Goal: Transaction & Acquisition: Purchase product/service

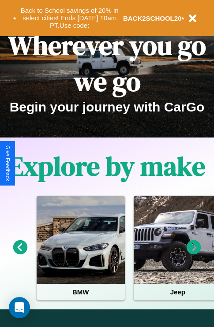
scroll to position [136, 0]
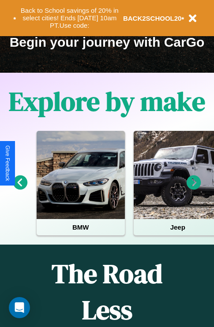
click at [193, 188] on icon at bounding box center [193, 182] width 15 height 15
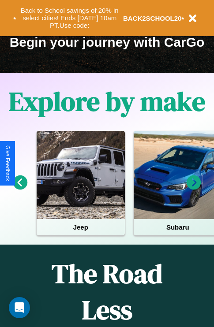
click at [193, 188] on icon at bounding box center [193, 182] width 15 height 15
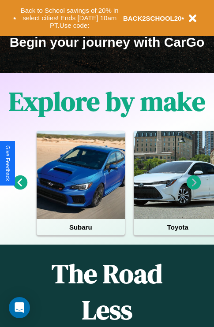
click at [20, 188] on icon at bounding box center [20, 182] width 15 height 15
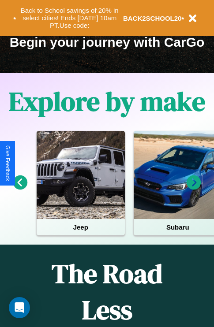
click at [193, 188] on icon at bounding box center [193, 182] width 15 height 15
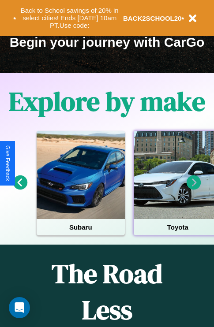
click at [177, 188] on div at bounding box center [177, 175] width 88 height 88
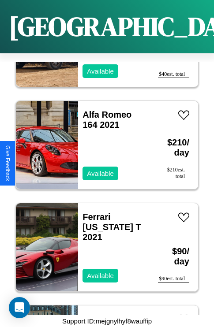
scroll to position [9737, 0]
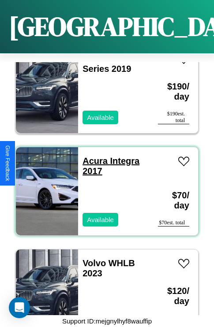
click at [92, 156] on link "Acura Integra 2017" at bounding box center [110, 166] width 57 height 20
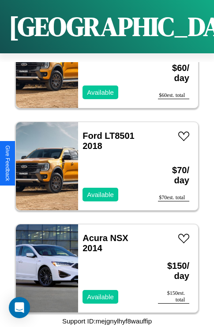
scroll to position [3302, 0]
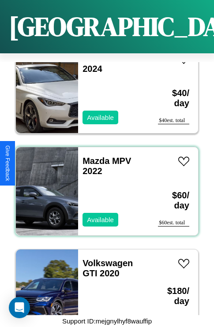
click at [103, 186] on div "Mazda MPV 2022 Available" at bounding box center [113, 191] width 71 height 88
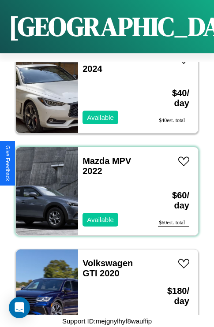
click at [103, 186] on div "Mazda MPV 2022 Available" at bounding box center [113, 191] width 71 height 88
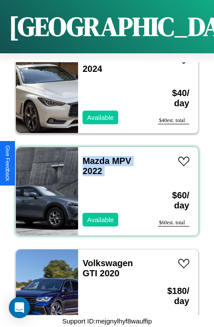
click at [103, 186] on div "Mazda MPV 2022 Available" at bounding box center [113, 191] width 71 height 88
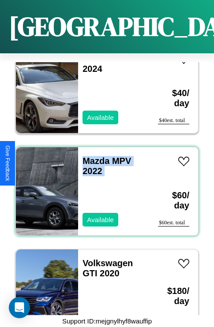
click at [103, 186] on div "Mazda MPV 2022 Available" at bounding box center [113, 191] width 71 height 88
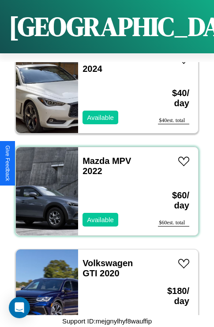
click at [103, 186] on div "Mazda MPV 2022 Available" at bounding box center [113, 191] width 71 height 88
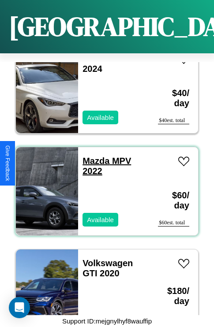
click at [93, 156] on link "Mazda MPV 2022" at bounding box center [106, 166] width 48 height 20
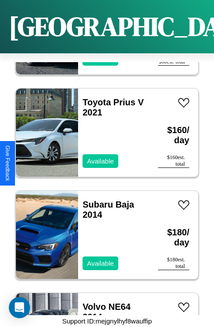
scroll to position [1872, 0]
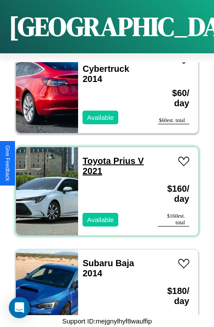
click at [94, 156] on link "Toyota Prius V 2021" at bounding box center [112, 166] width 61 height 20
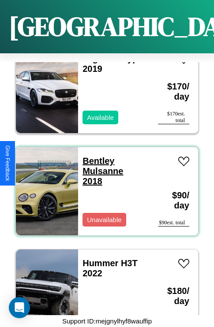
click at [96, 156] on link "Bentley Mulsanne 2018" at bounding box center [102, 171] width 41 height 30
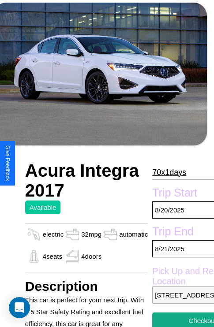
scroll to position [202, 42]
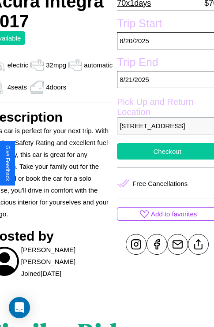
click at [163, 159] on button "Checkout" at bounding box center [167, 151] width 100 height 16
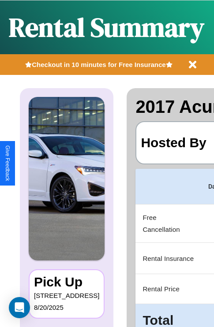
scroll to position [0, 166]
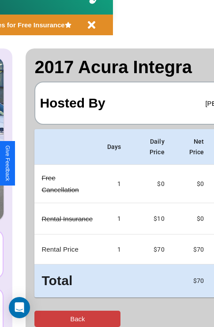
click at [43, 318] on button "Back" at bounding box center [77, 318] width 86 height 16
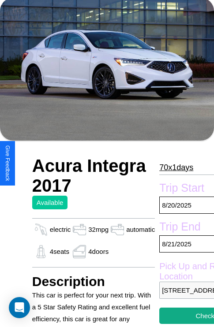
scroll to position [50, 0]
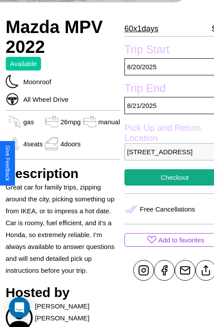
scroll to position [219, 30]
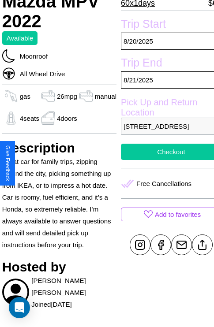
click at [163, 160] on button "Checkout" at bounding box center [171, 152] width 100 height 16
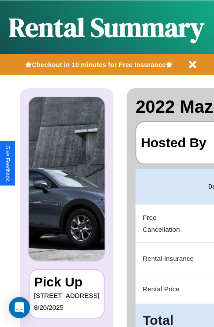
scroll to position [0, 166]
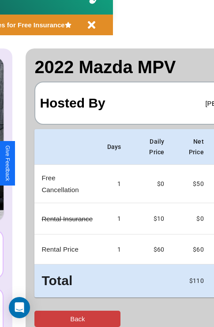
click at [43, 318] on button "Back" at bounding box center [77, 318] width 86 height 16
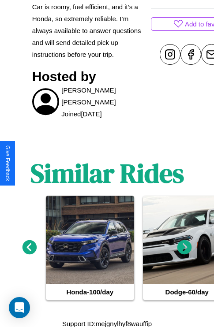
scroll to position [423, 0]
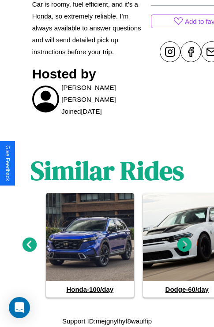
click at [184, 245] on icon at bounding box center [184, 244] width 15 height 15
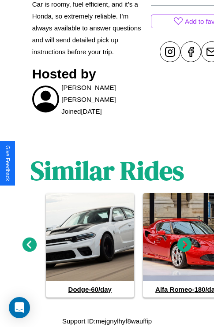
click at [184, 245] on icon at bounding box center [184, 244] width 15 height 15
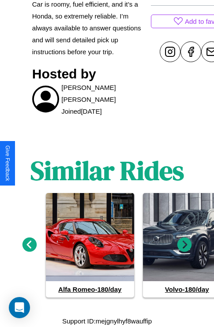
click at [184, 245] on icon at bounding box center [184, 244] width 15 height 15
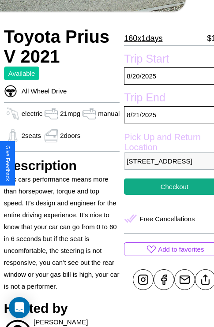
scroll to position [180, 35]
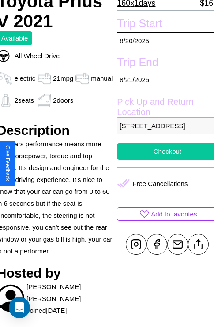
click at [163, 159] on button "Checkout" at bounding box center [167, 151] width 100 height 16
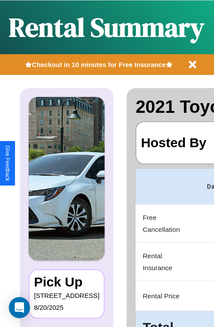
scroll to position [0, 166]
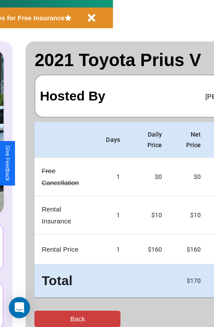
click at [43, 318] on button "Back" at bounding box center [77, 318] width 86 height 16
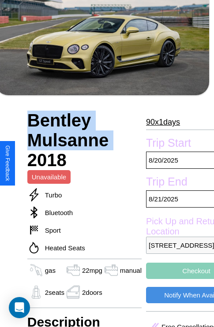
scroll to position [166, 30]
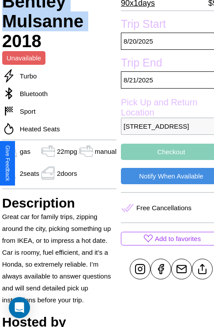
click at [163, 160] on button "Checkout" at bounding box center [171, 152] width 100 height 16
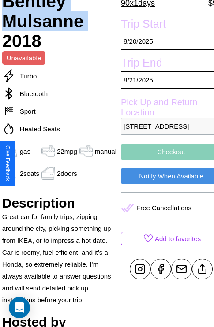
click at [163, 160] on button "Checkout" at bounding box center [171, 152] width 100 height 16
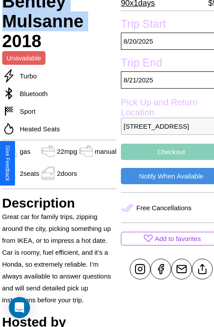
click at [163, 160] on button "Checkout" at bounding box center [171, 152] width 100 height 16
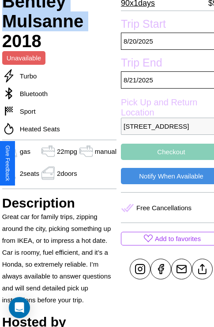
click at [163, 160] on button "Checkout" at bounding box center [171, 152] width 100 height 16
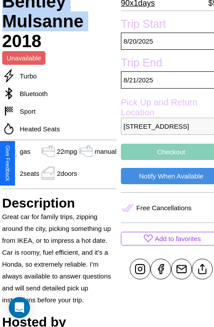
click at [163, 160] on button "Checkout" at bounding box center [171, 152] width 100 height 16
